Goal: Information Seeking & Learning: Understand process/instructions

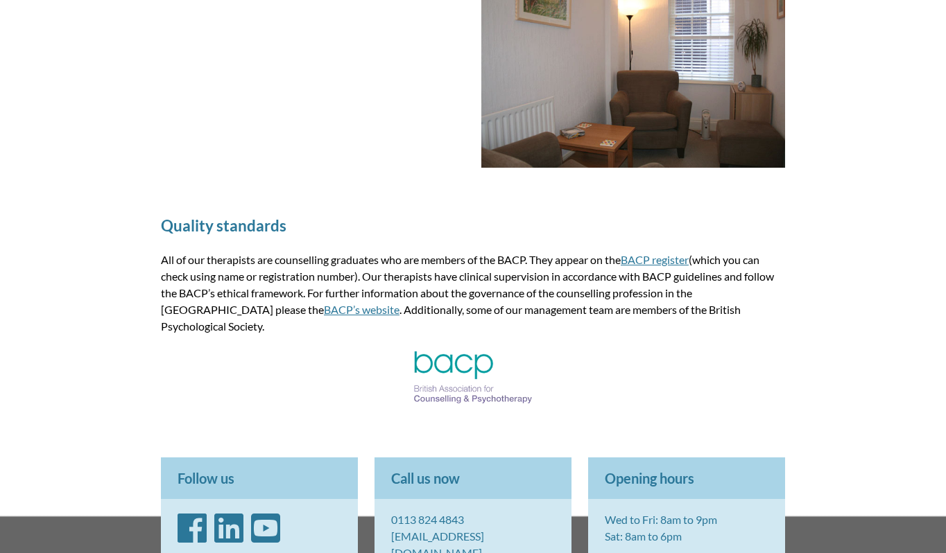
scroll to position [1884, 0]
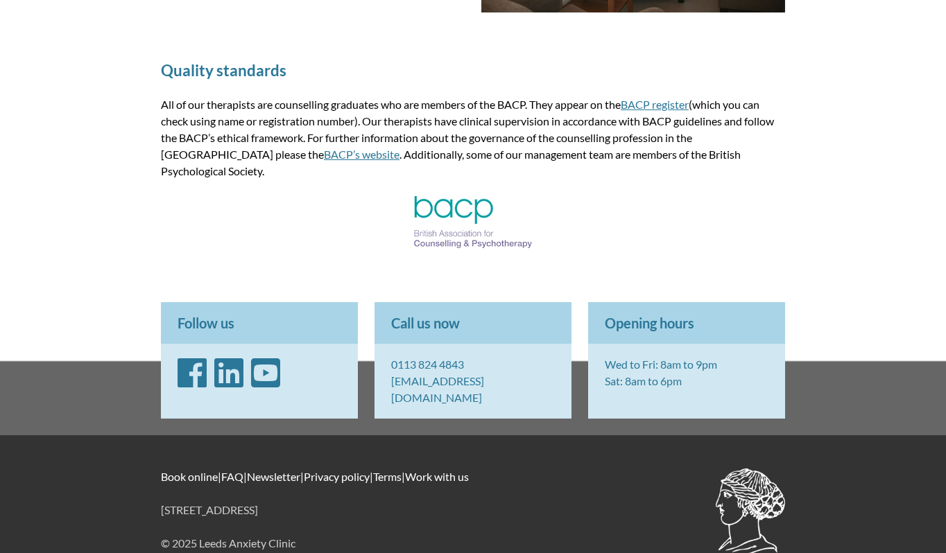
click at [402, 470] on link "Terms" at bounding box center [387, 476] width 28 height 13
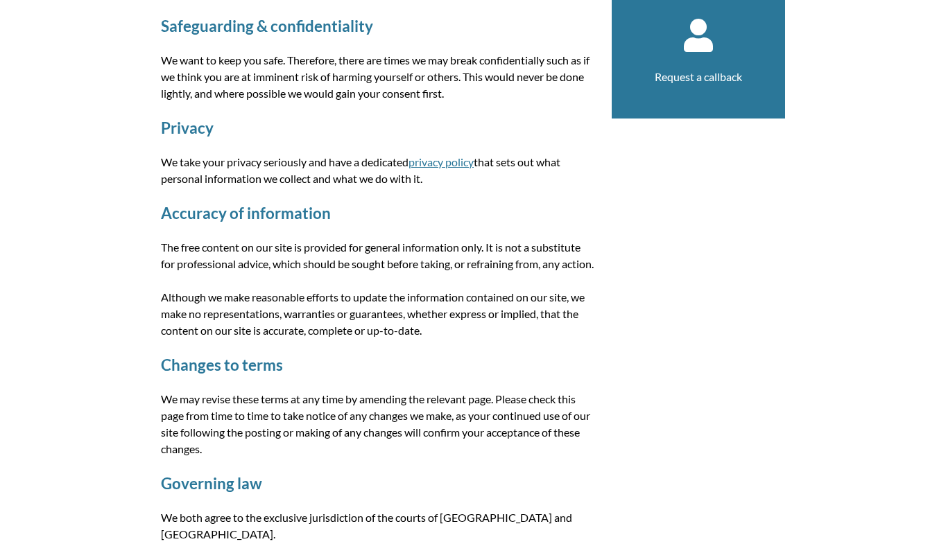
scroll to position [254, 0]
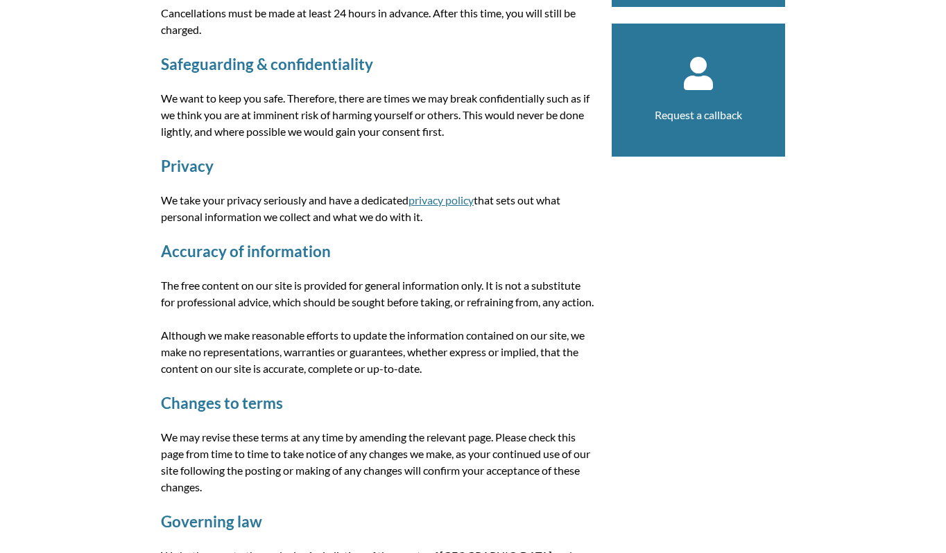
click at [457, 196] on link "privacy policy" at bounding box center [440, 199] width 65 height 13
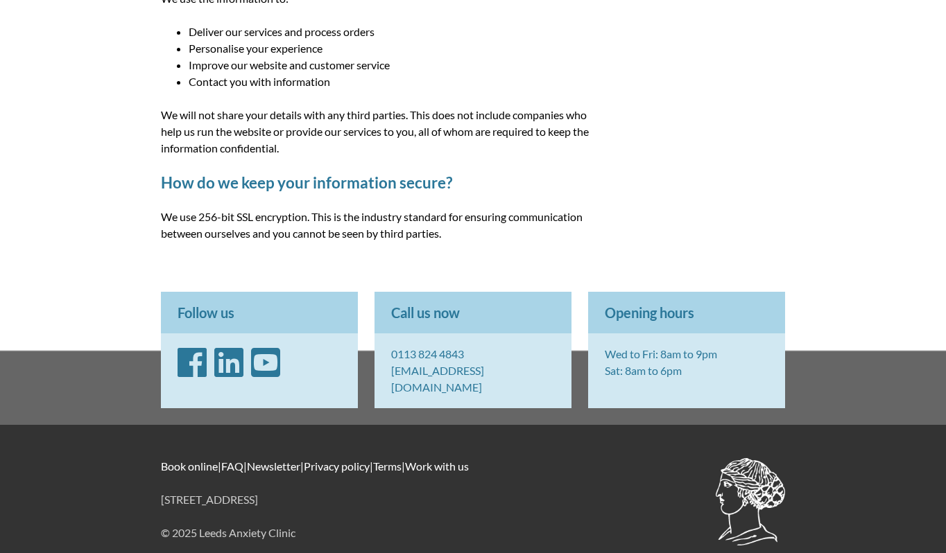
scroll to position [474, 0]
